Goal: Information Seeking & Learning: Find specific fact

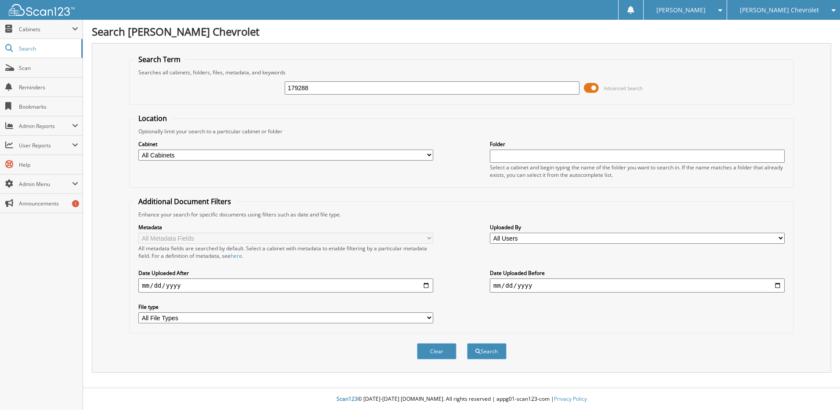
type input "179288"
click at [467, 343] on button "Search" at bounding box center [487, 351] width 40 height 16
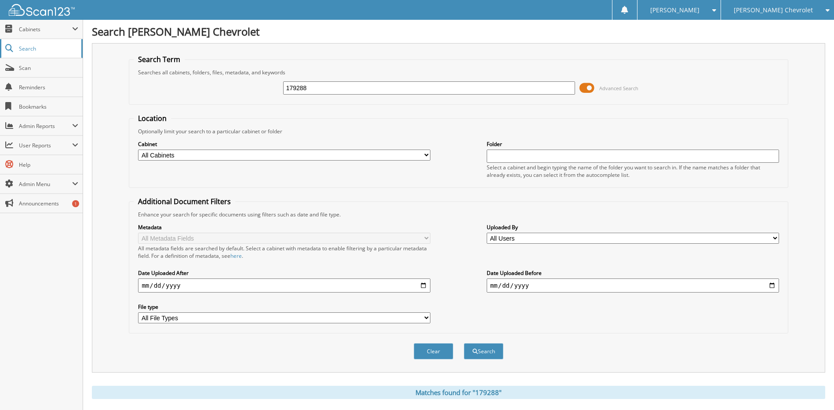
click at [35, 51] on span "Search" at bounding box center [48, 48] width 58 height 7
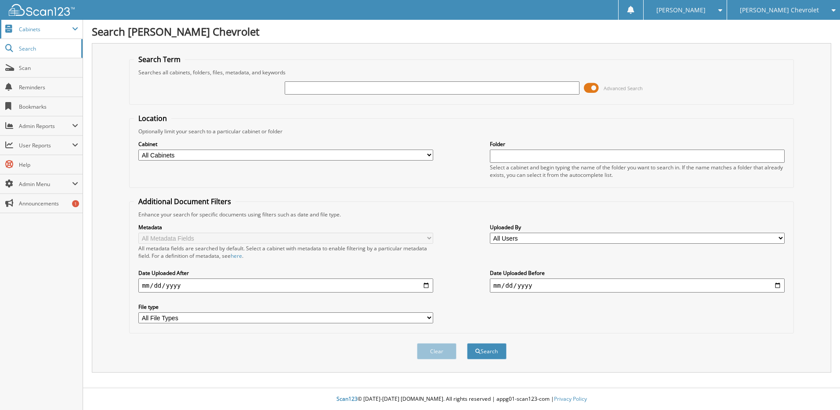
click at [37, 22] on span "Cabinets" at bounding box center [41, 29] width 83 height 19
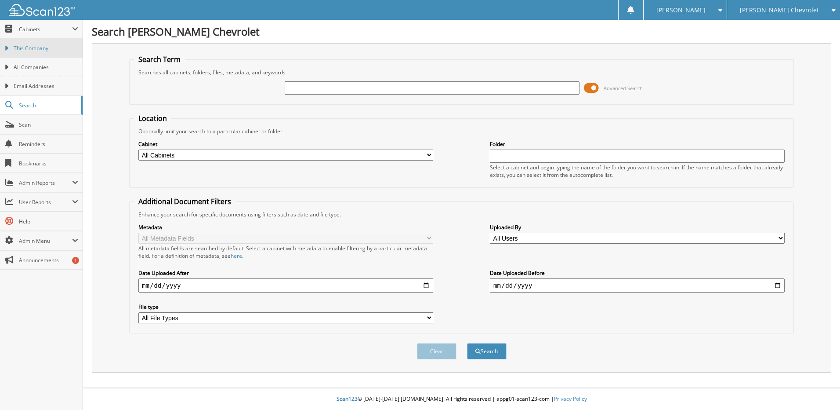
click at [38, 52] on link "This Company" at bounding box center [41, 48] width 83 height 19
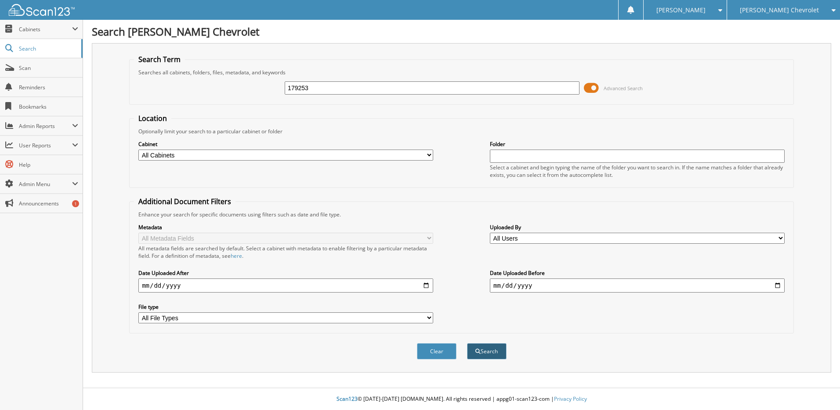
type input "179253"
click at [480, 354] on button "Search" at bounding box center [487, 351] width 40 height 16
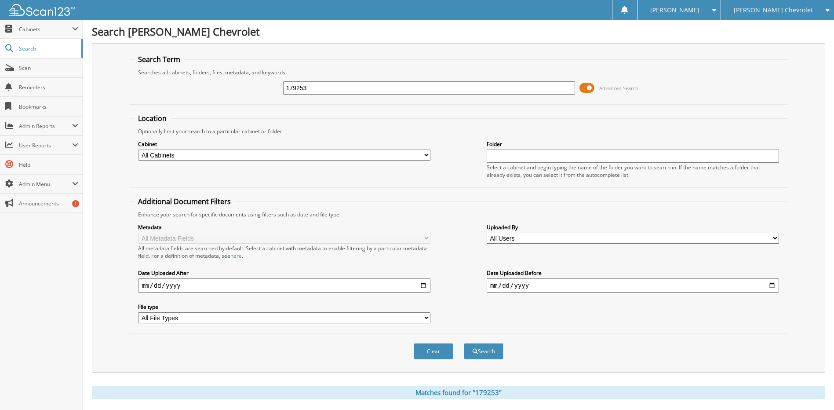
drag, startPoint x: 309, startPoint y: 87, endPoint x: 194, endPoint y: 79, distance: 115.4
click at [192, 86] on div "179253 Advanced Search" at bounding box center [458, 88] width 649 height 24
type input "51420"
click at [464, 343] on button "Search" at bounding box center [484, 351] width 40 height 16
click at [33, 32] on span "Cabinets" at bounding box center [45, 28] width 53 height 7
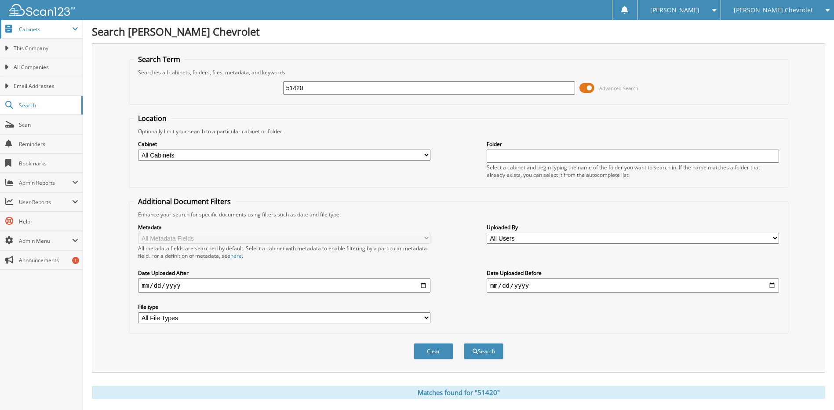
click at [38, 27] on span "Cabinets" at bounding box center [45, 28] width 53 height 7
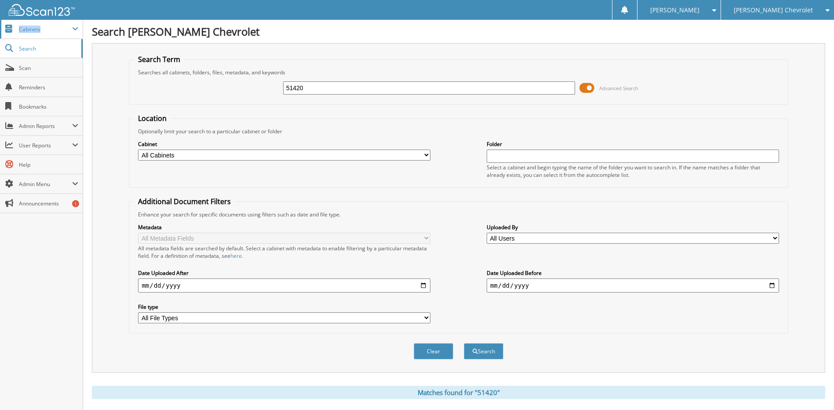
click at [38, 27] on span "Cabinets" at bounding box center [45, 28] width 53 height 7
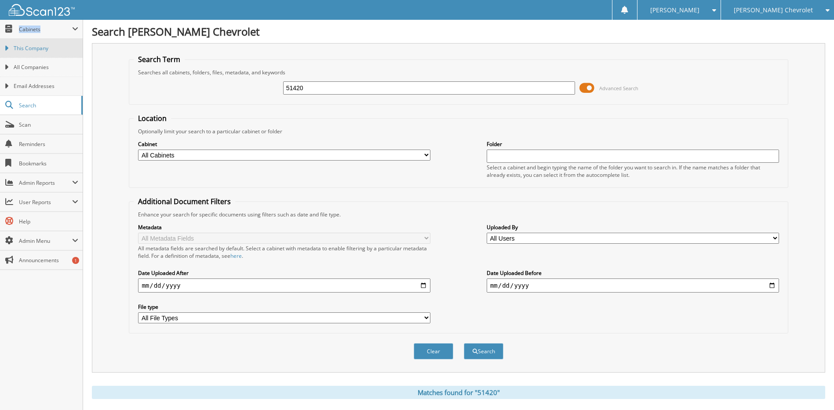
drag, startPoint x: 38, startPoint y: 27, endPoint x: 30, endPoint y: 49, distance: 23.8
click at [30, 49] on span "This Company" at bounding box center [46, 48] width 65 height 8
